Goal: Transaction & Acquisition: Purchase product/service

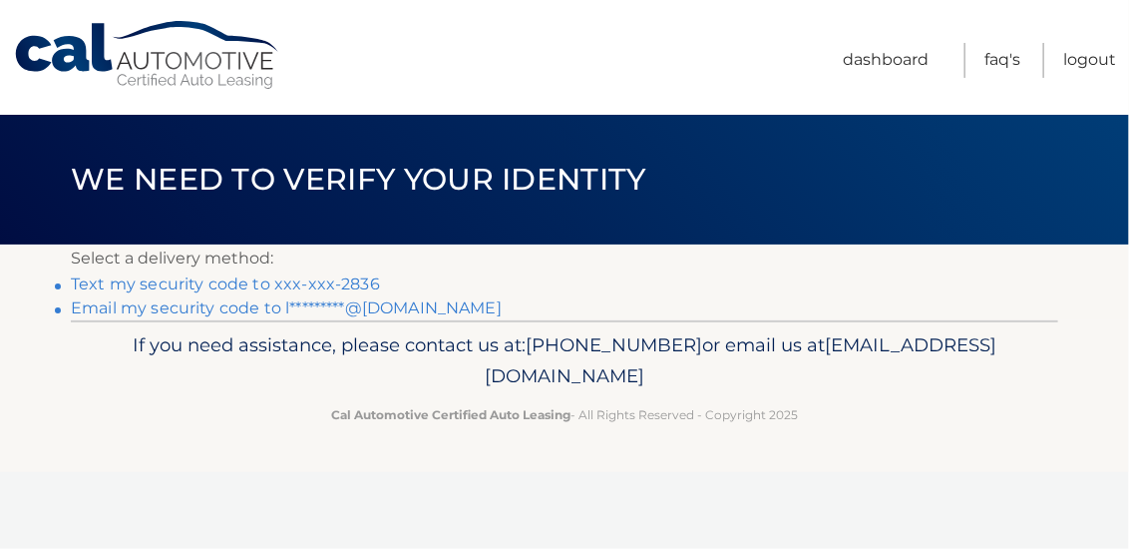
drag, startPoint x: 0, startPoint y: 0, endPoint x: 314, endPoint y: 280, distance: 421.2
click at [314, 280] on link "Text my security code to xxx-xxx-2836" at bounding box center [225, 283] width 309 height 19
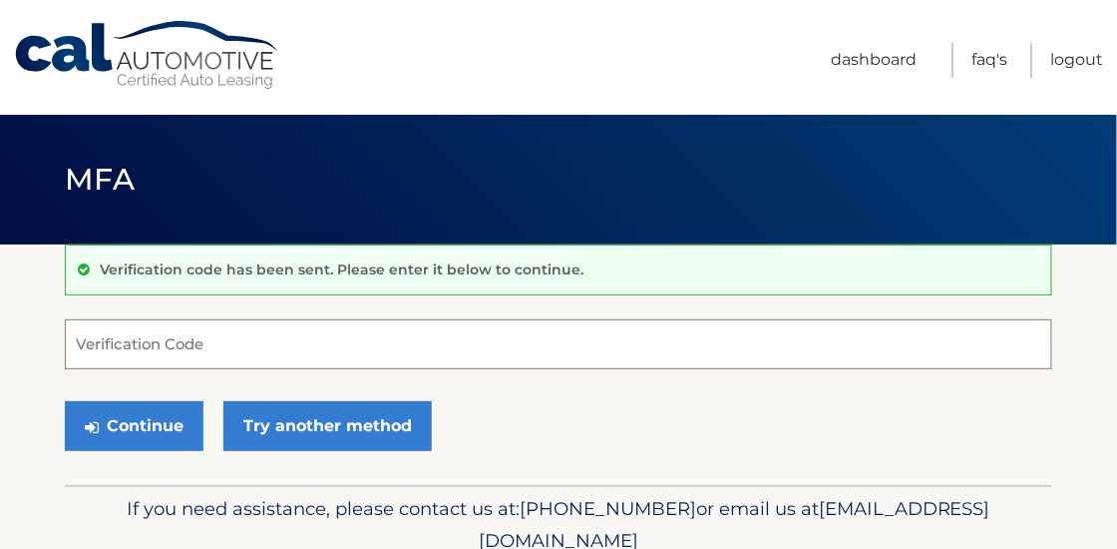
click at [170, 349] on input "Verification Code" at bounding box center [559, 344] width 988 height 50
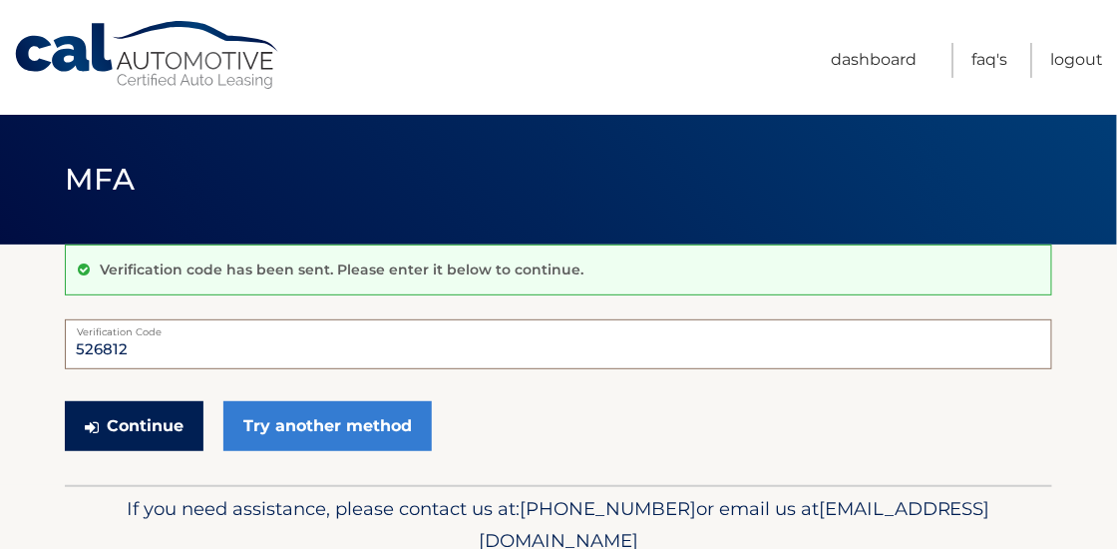
type input "526812"
click at [158, 421] on button "Continue" at bounding box center [134, 426] width 139 height 50
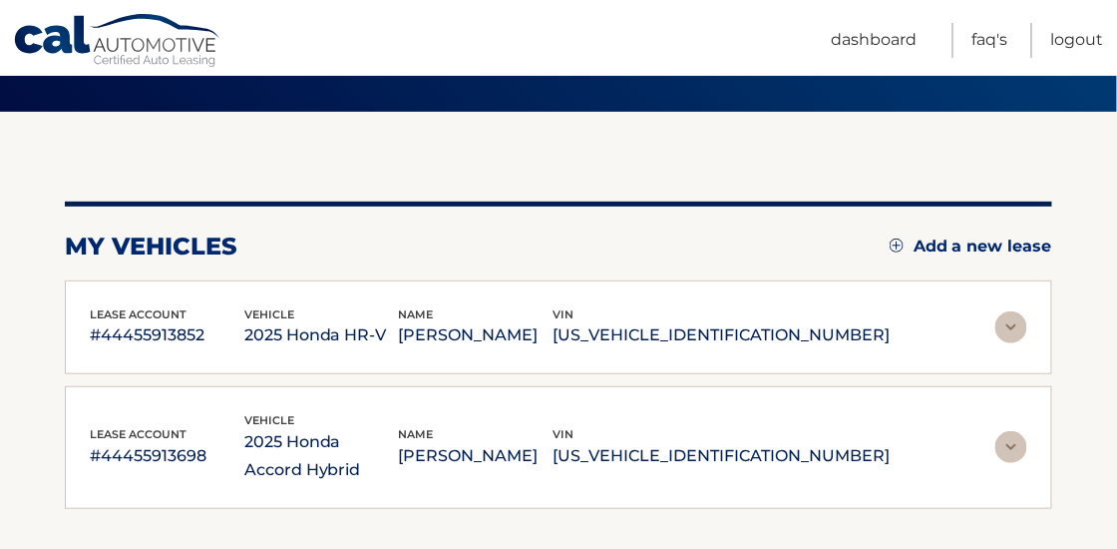
scroll to position [160, 0]
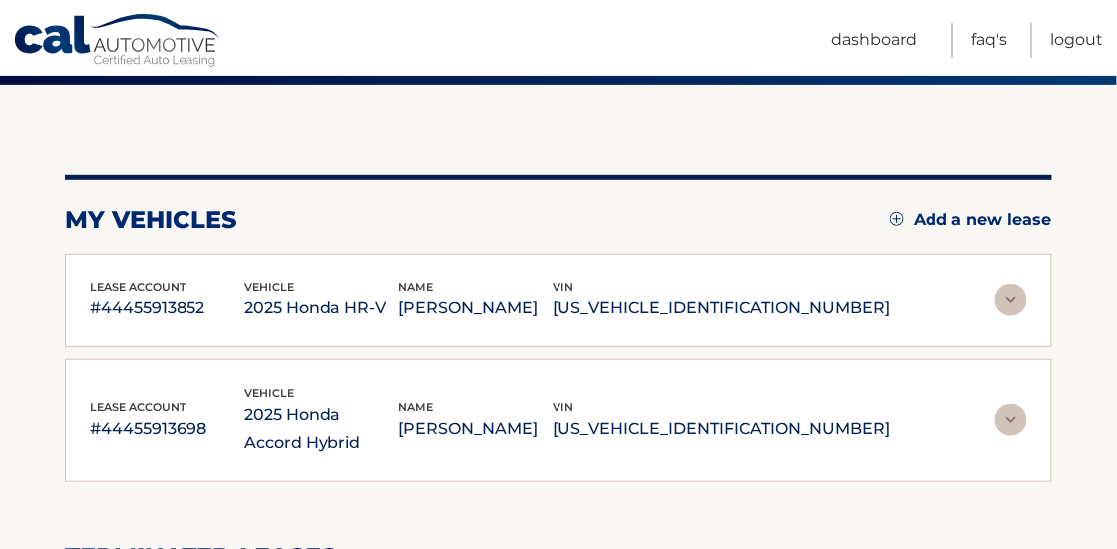
click at [1014, 297] on img at bounding box center [1012, 300] width 32 height 32
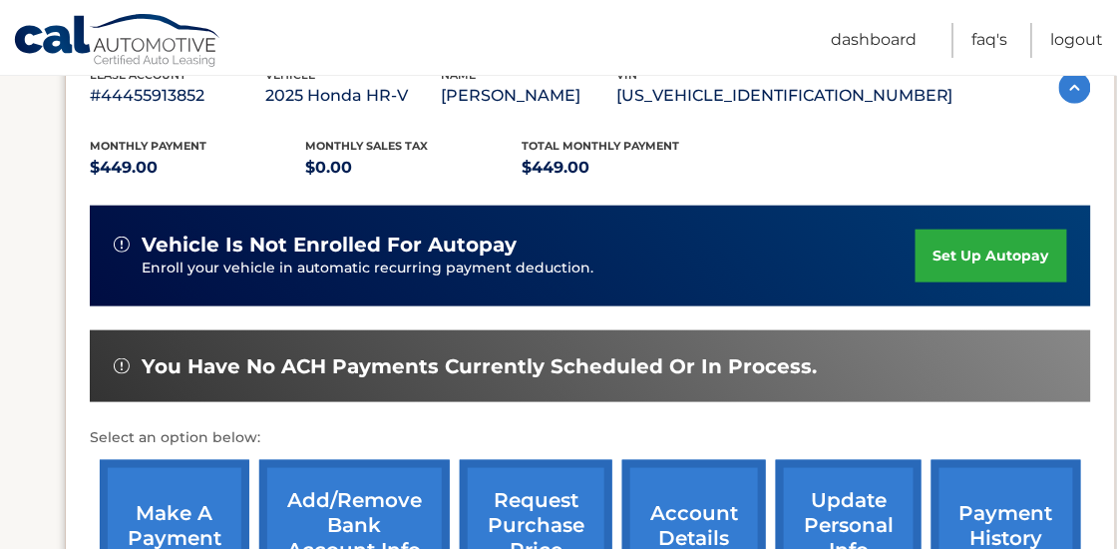
scroll to position [399, 0]
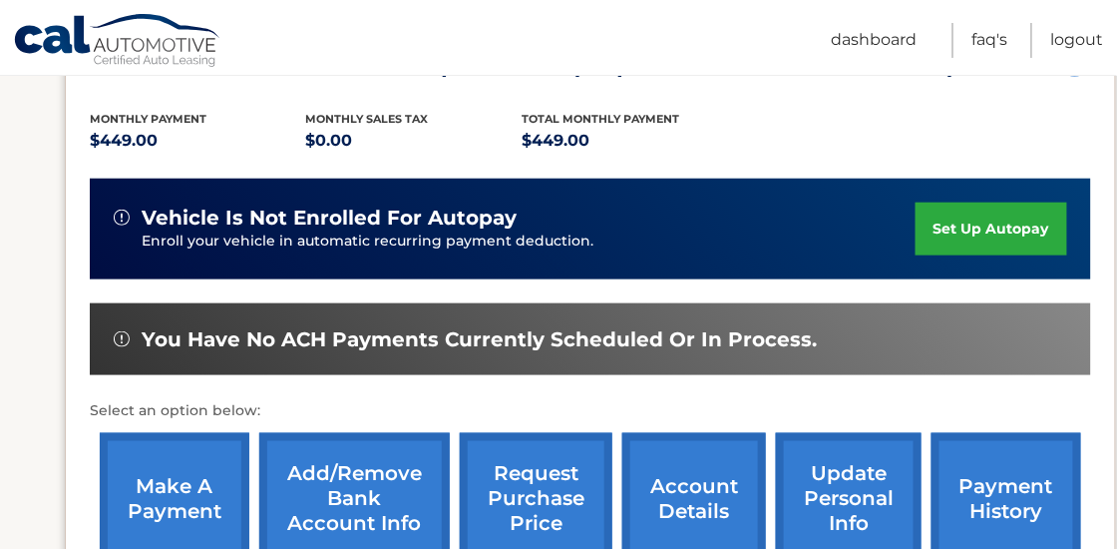
click at [172, 477] on link "make a payment" at bounding box center [175, 498] width 150 height 131
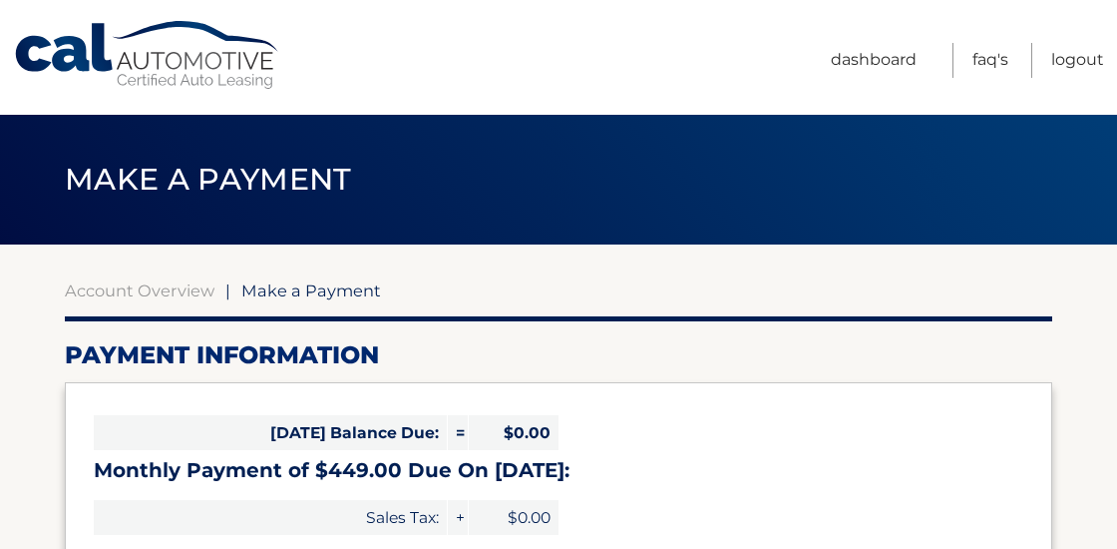
select select "MTQ0ZmIzNzgtNTlmZS00ZTM3LWIxYzAtM2Y4ZmFmYzA0YTZh"
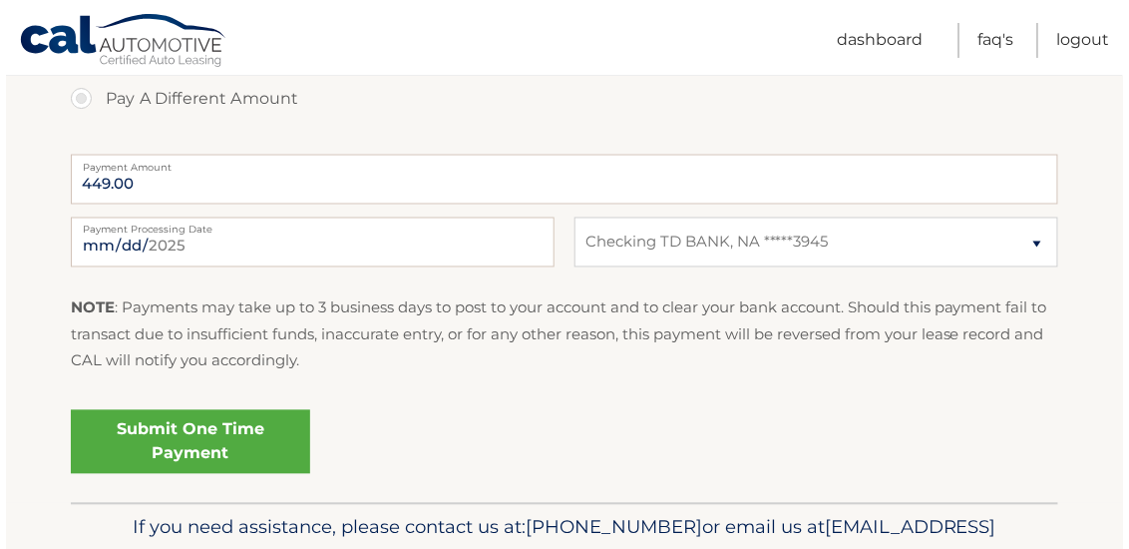
scroll to position [798, 0]
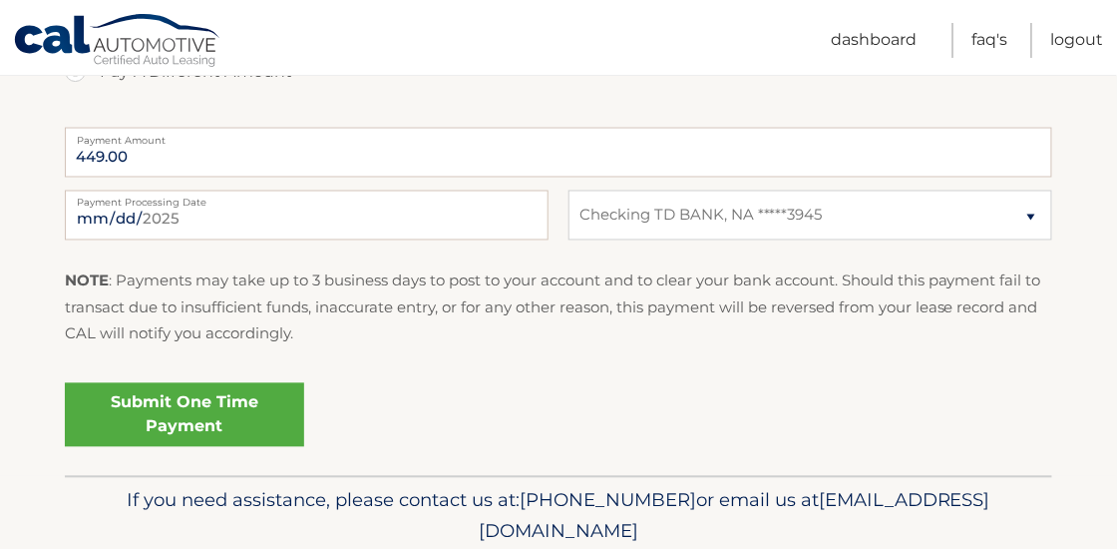
click at [257, 418] on link "Submit One Time Payment" at bounding box center [184, 415] width 239 height 64
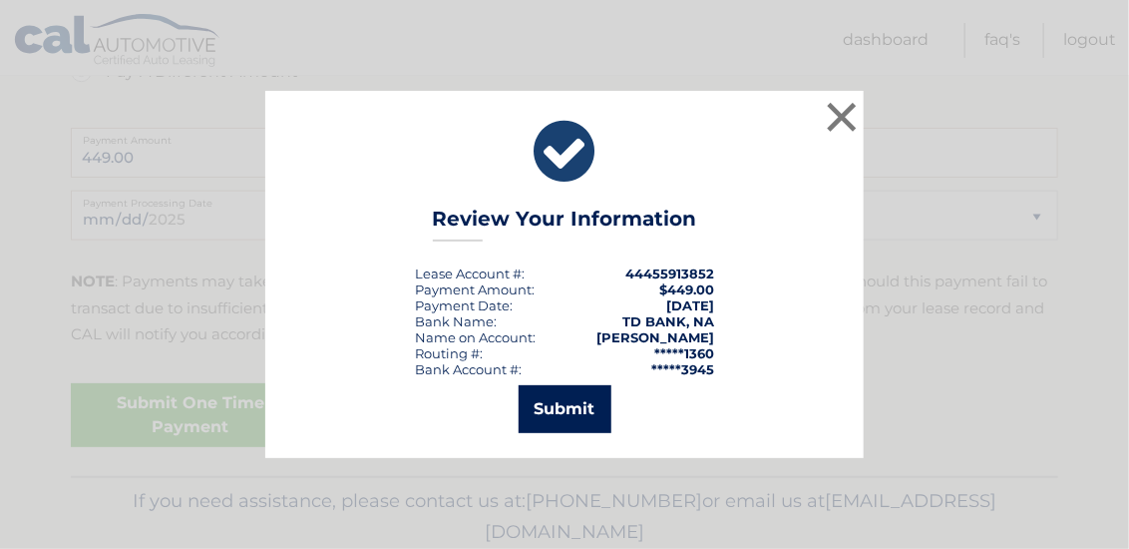
click at [565, 407] on button "Submit" at bounding box center [565, 409] width 93 height 48
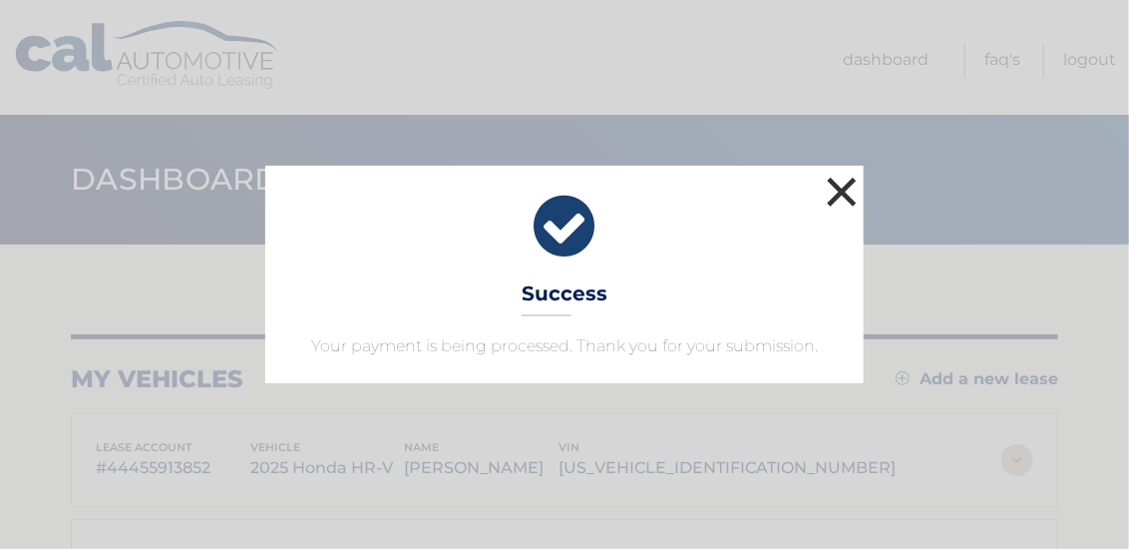
click at [846, 186] on button "×" at bounding box center [842, 192] width 40 height 40
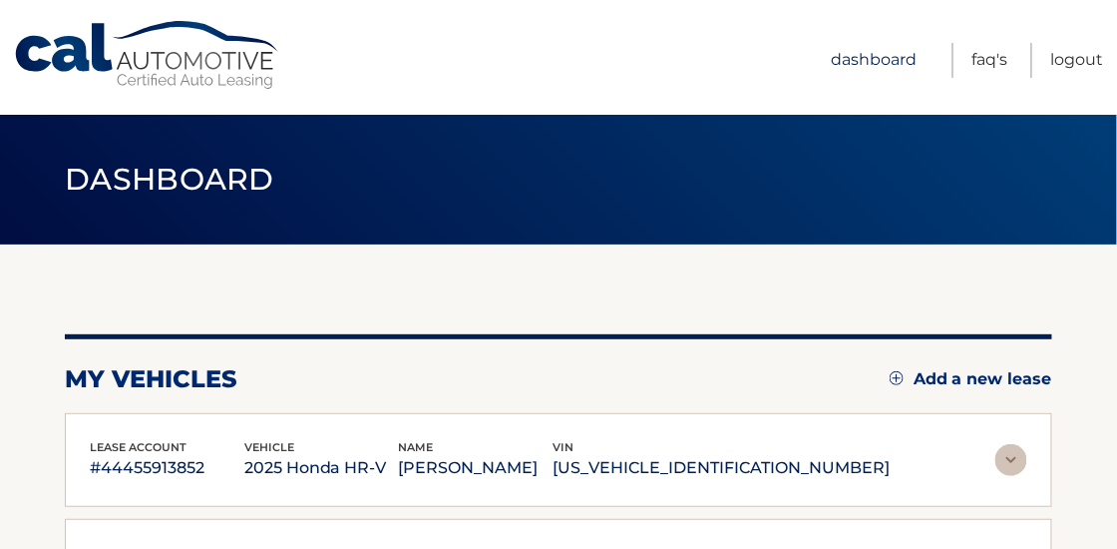
click at [897, 56] on link "Dashboard" at bounding box center [874, 60] width 86 height 35
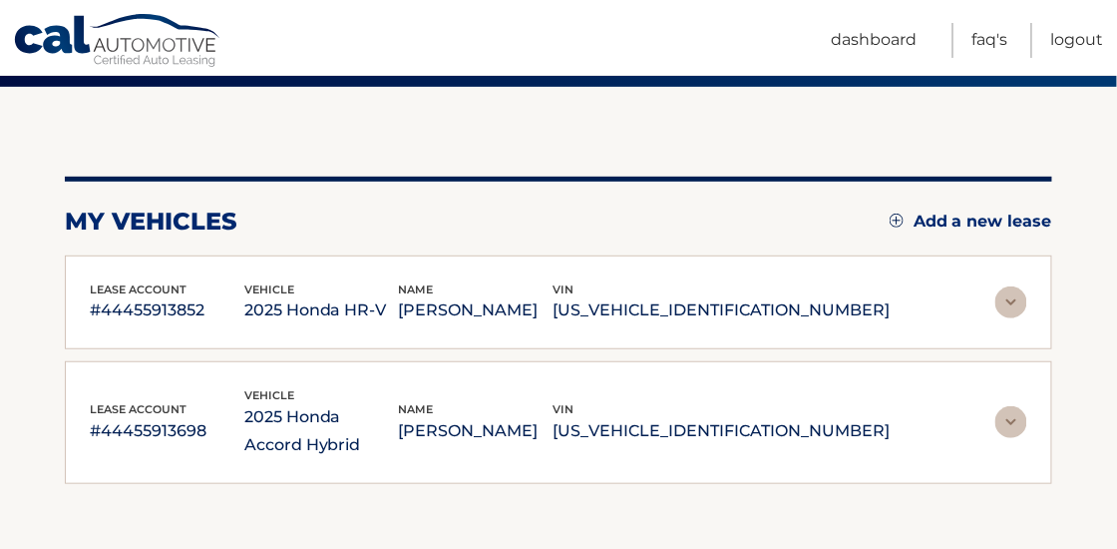
scroll to position [160, 0]
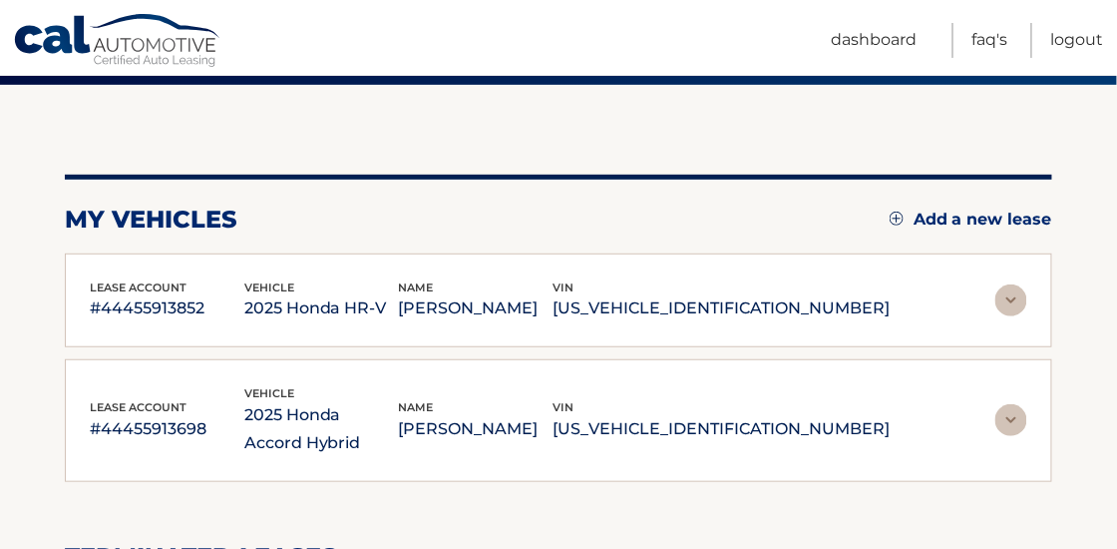
click at [1022, 415] on img at bounding box center [1012, 420] width 32 height 32
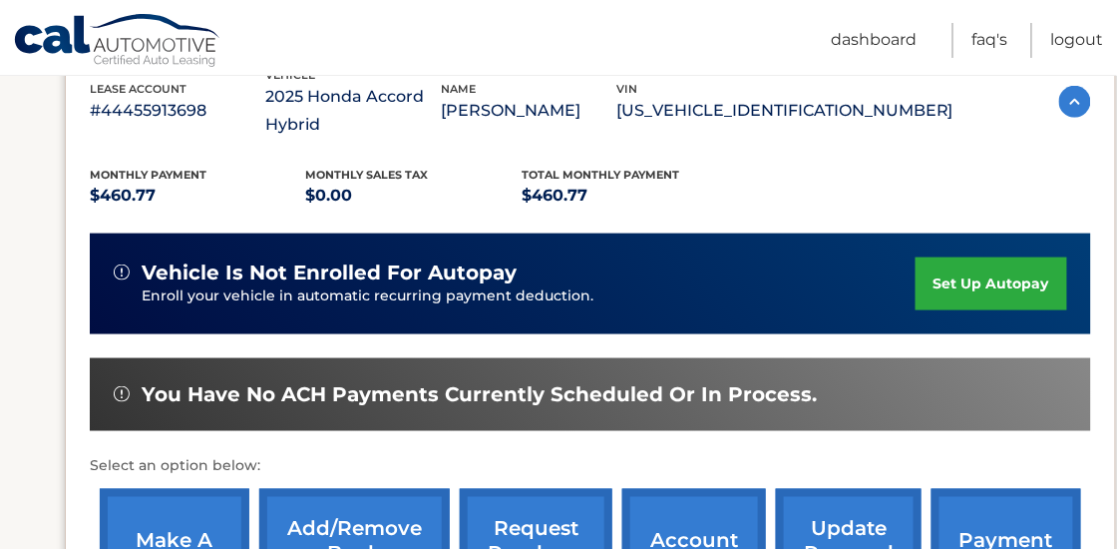
scroll to position [479, 0]
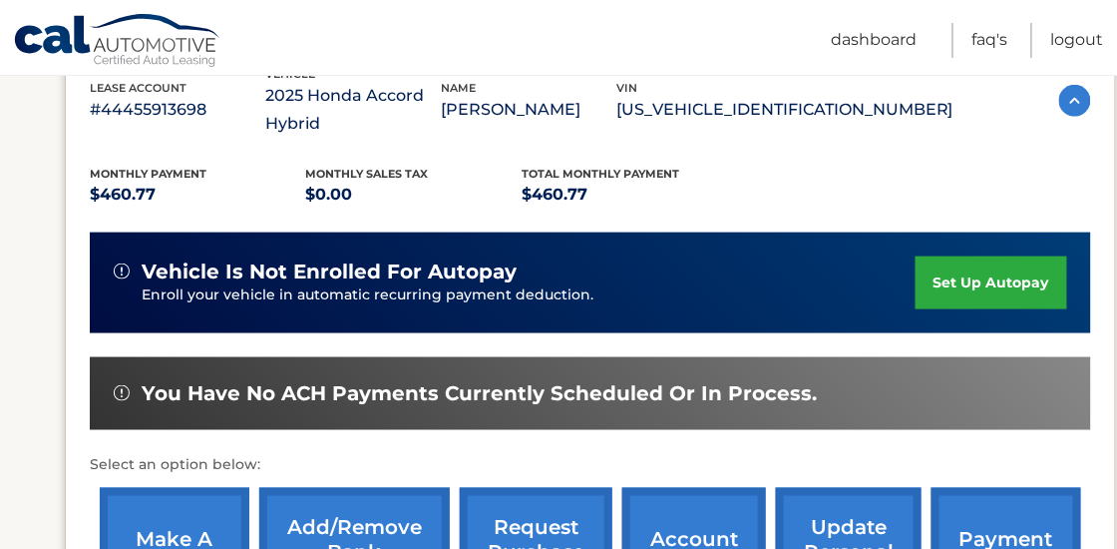
click at [191, 515] on link "make a payment" at bounding box center [175, 553] width 150 height 131
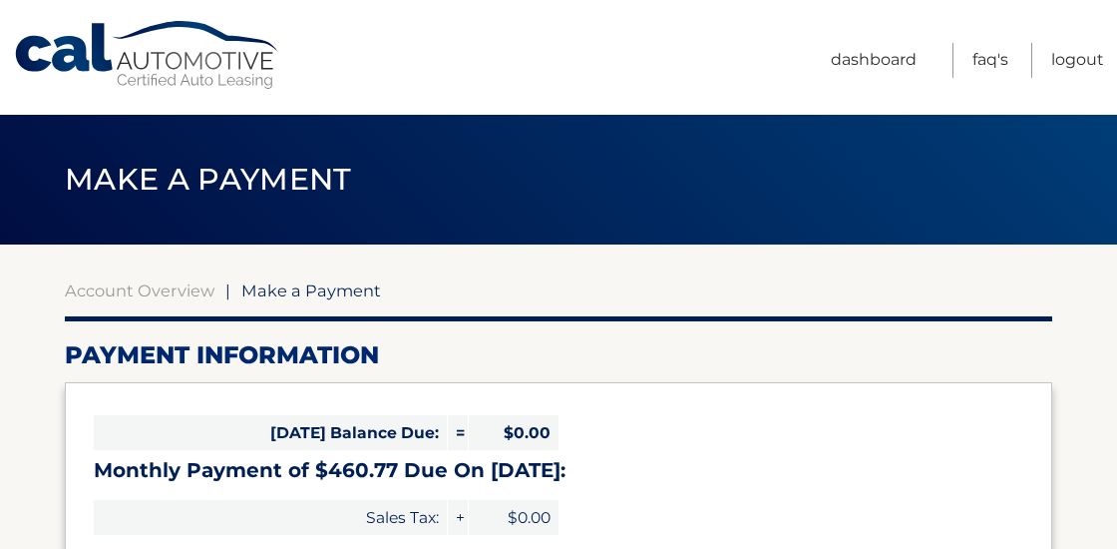
select select "ZDRjZWM5MTQtNjFmYi00ZTkwLWFiNDgtZDU4M2Q2NDNkNzg3"
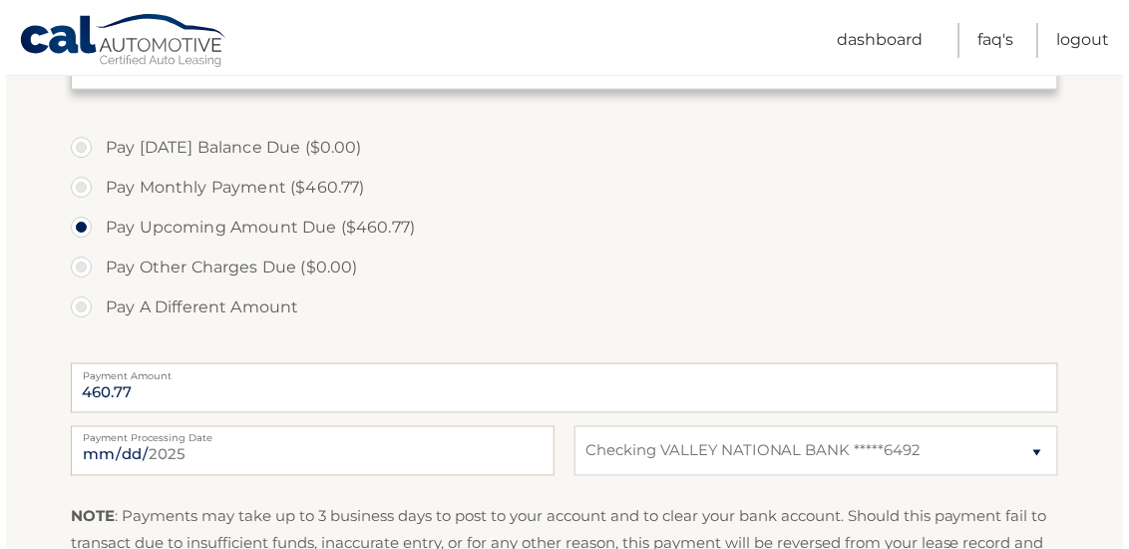
scroll to position [718, 0]
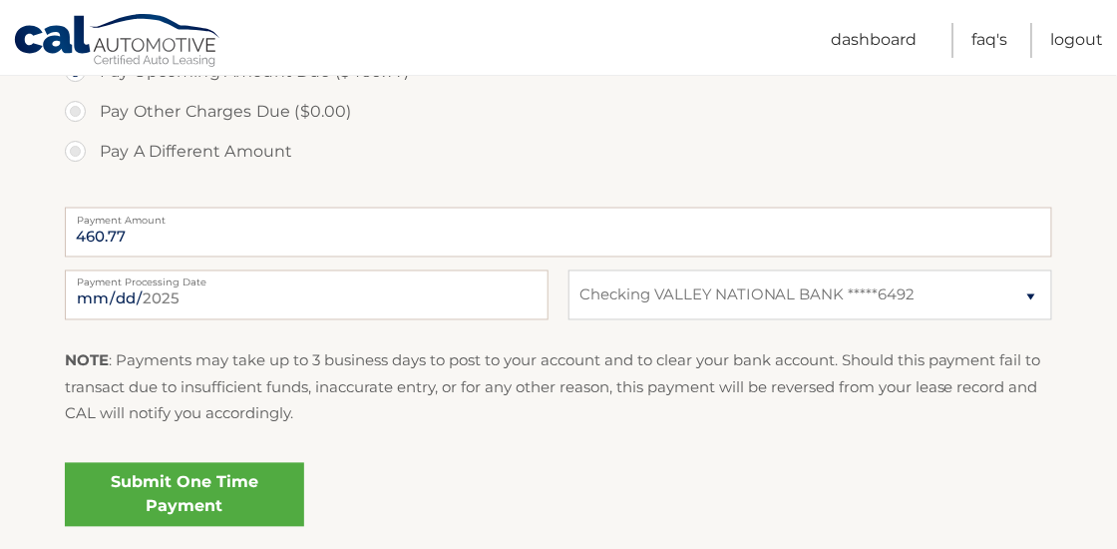
click at [185, 493] on link "Submit One Time Payment" at bounding box center [184, 495] width 239 height 64
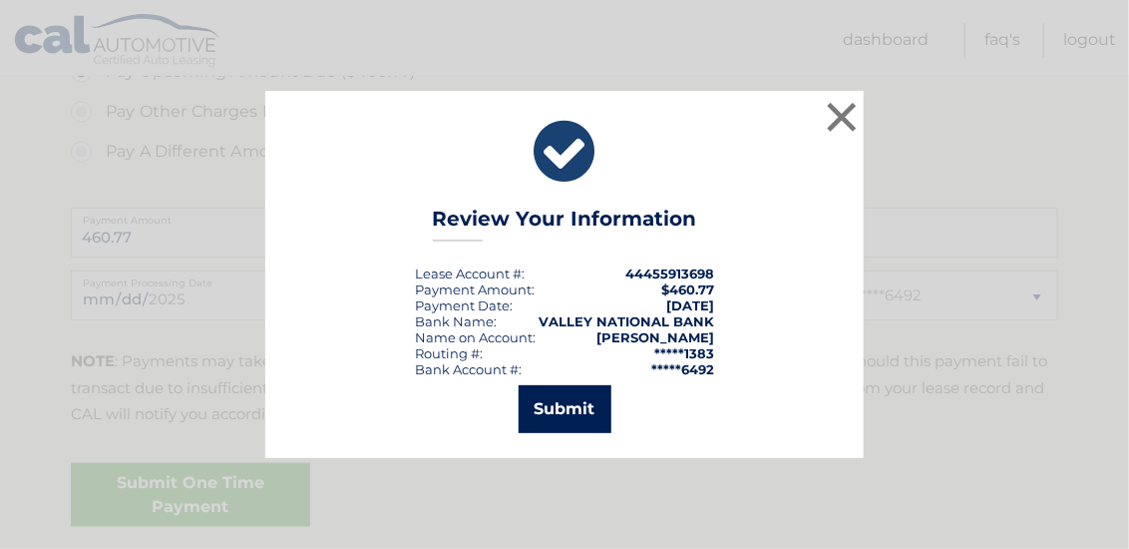
click at [551, 422] on button "Submit" at bounding box center [565, 409] width 93 height 48
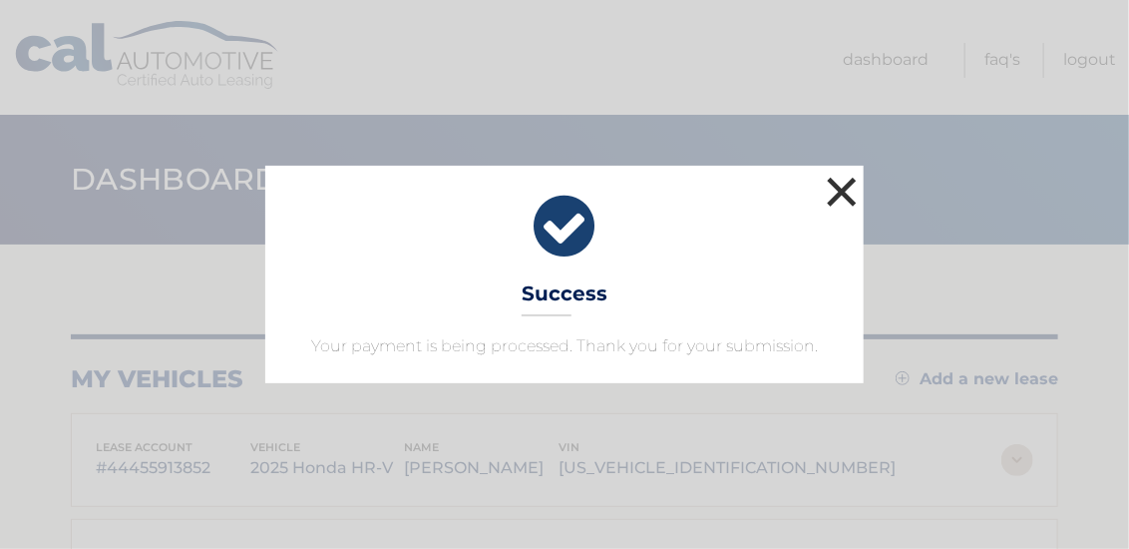
click at [846, 189] on button "×" at bounding box center [842, 192] width 40 height 40
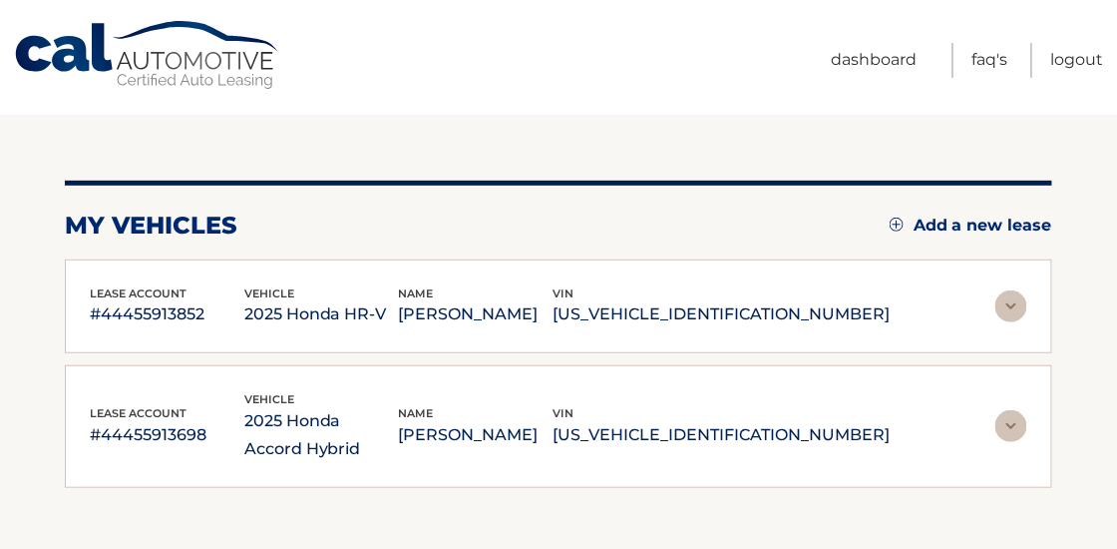
scroll to position [160, 0]
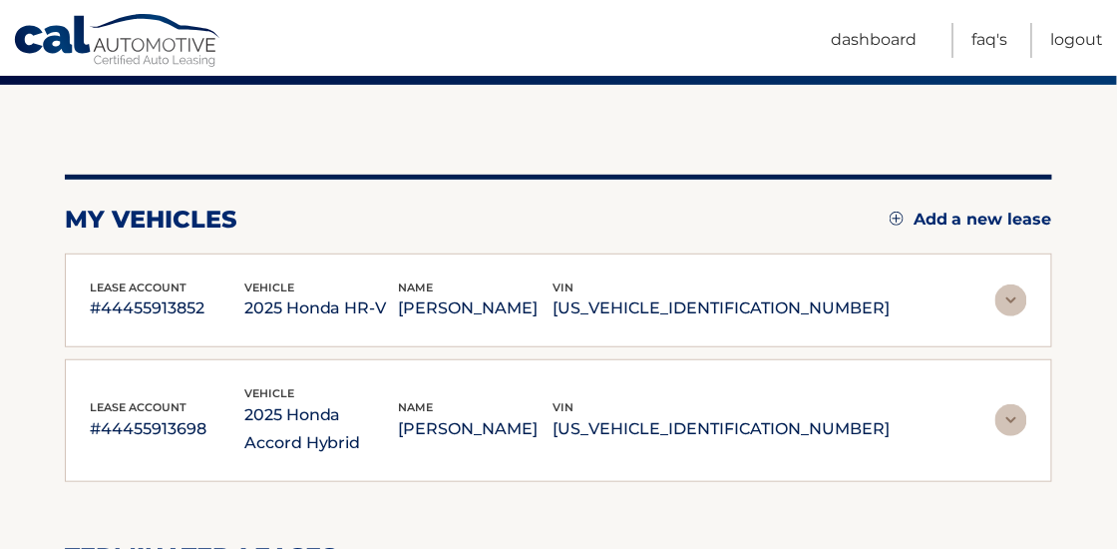
click at [1010, 419] on img at bounding box center [1012, 420] width 32 height 32
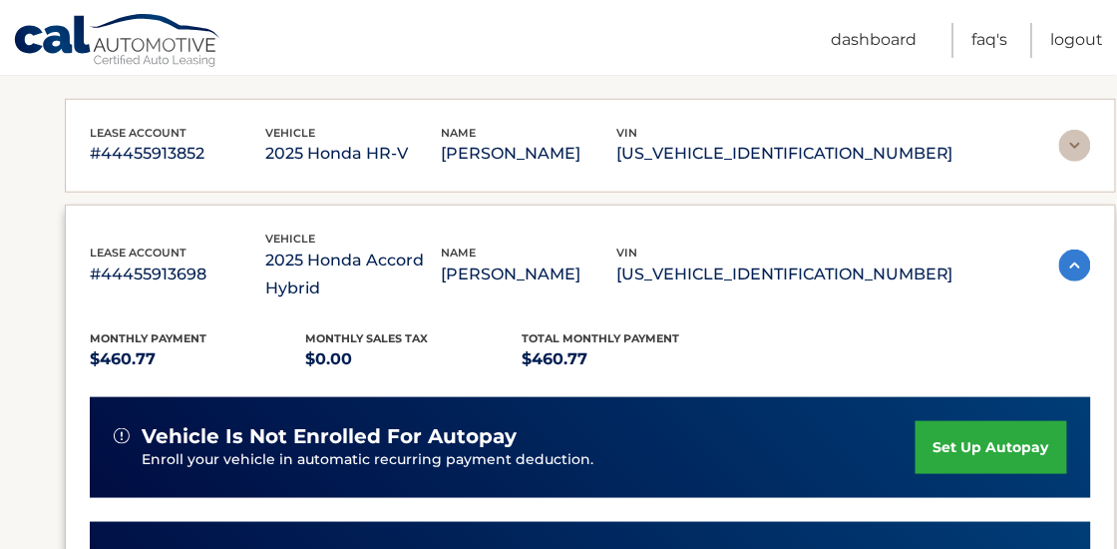
scroll to position [239, 0]
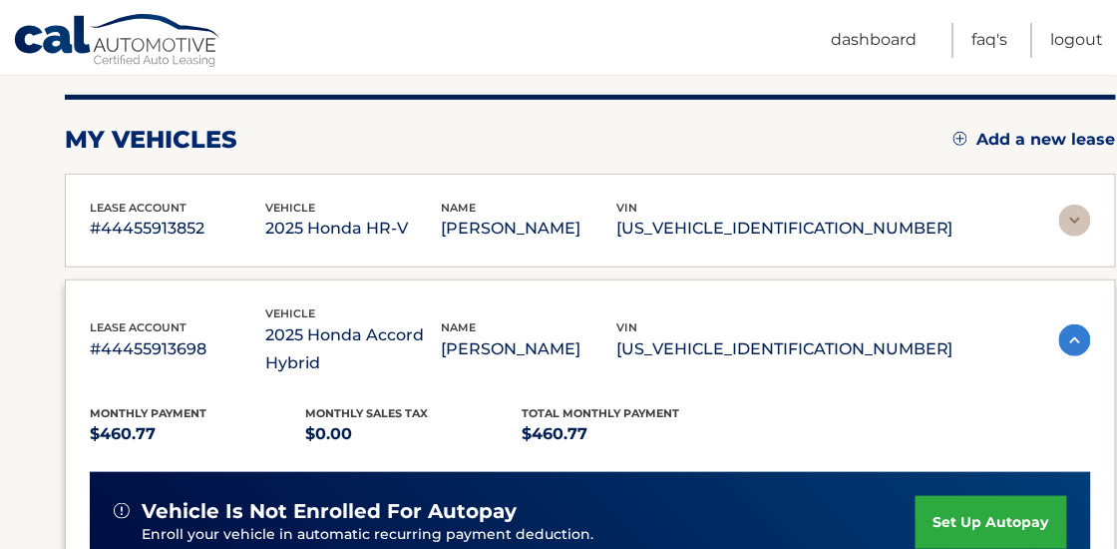
click at [1060, 219] on img at bounding box center [1076, 221] width 32 height 32
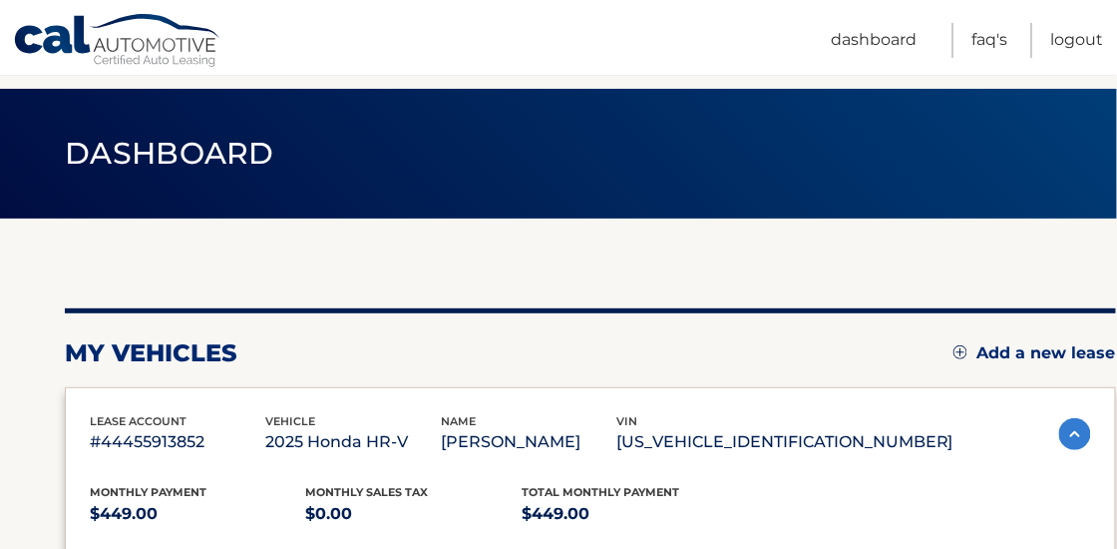
scroll to position [0, 0]
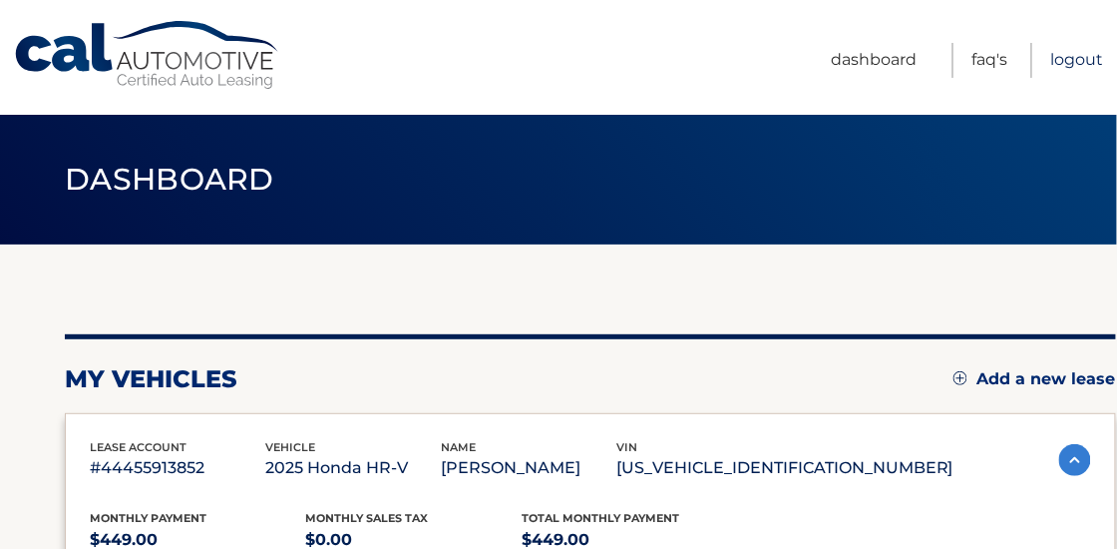
click at [1088, 65] on link "Logout" at bounding box center [1078, 60] width 53 height 35
